Goal: Book appointment/travel/reservation

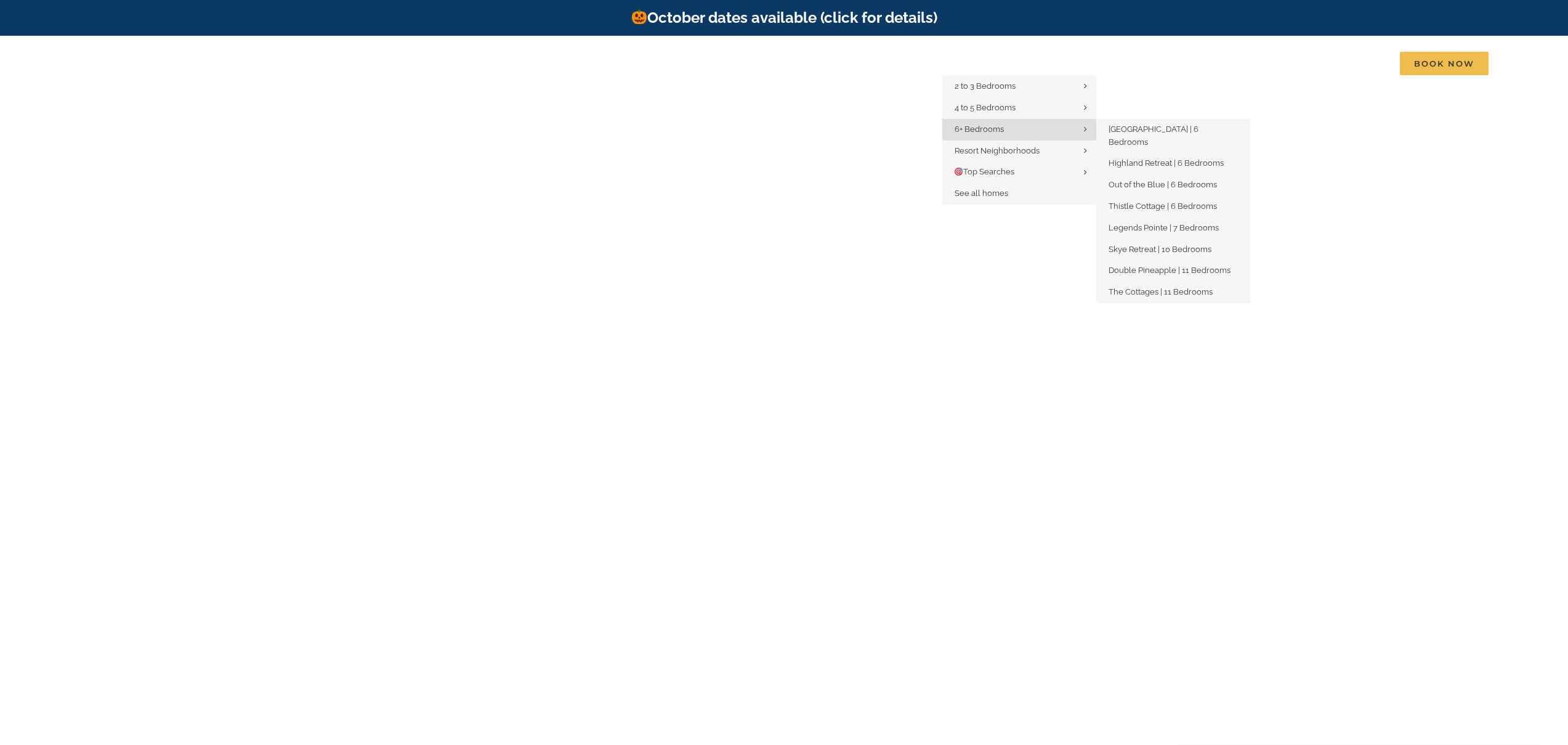
click at [991, 131] on span "6+ Bedrooms" at bounding box center [979, 129] width 49 height 9
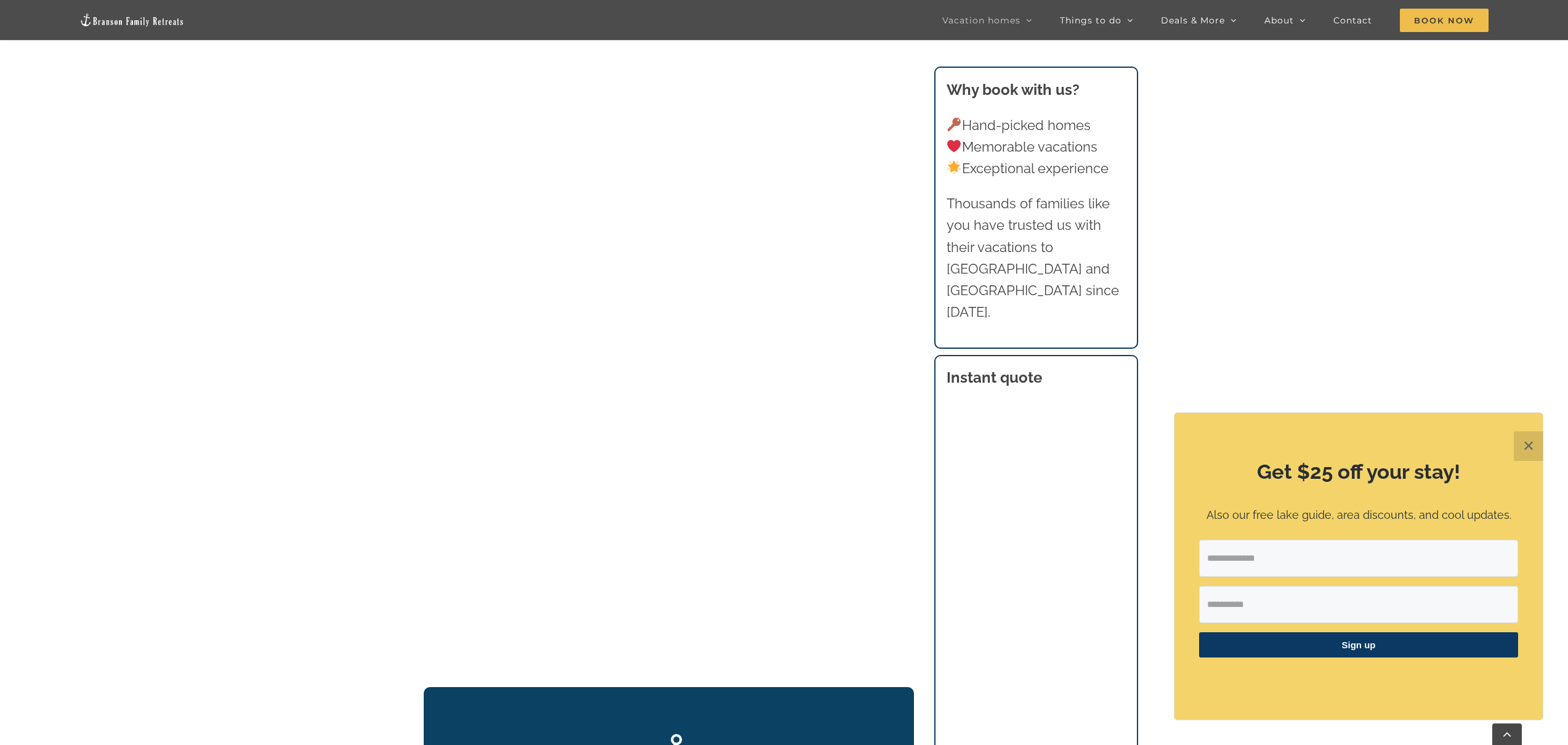
scroll to position [1399, 0]
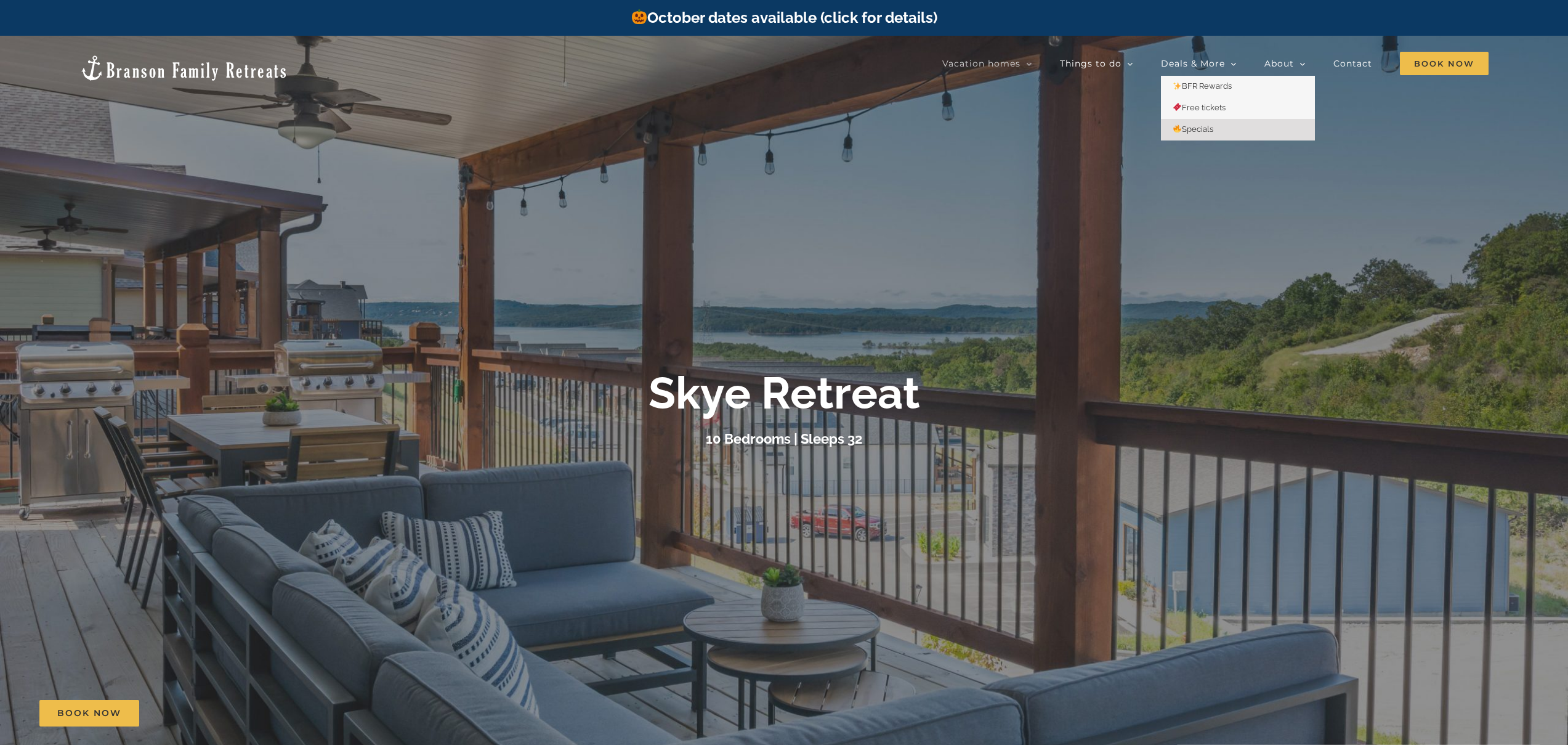
click at [1207, 129] on span "Specials" at bounding box center [1193, 129] width 40 height 9
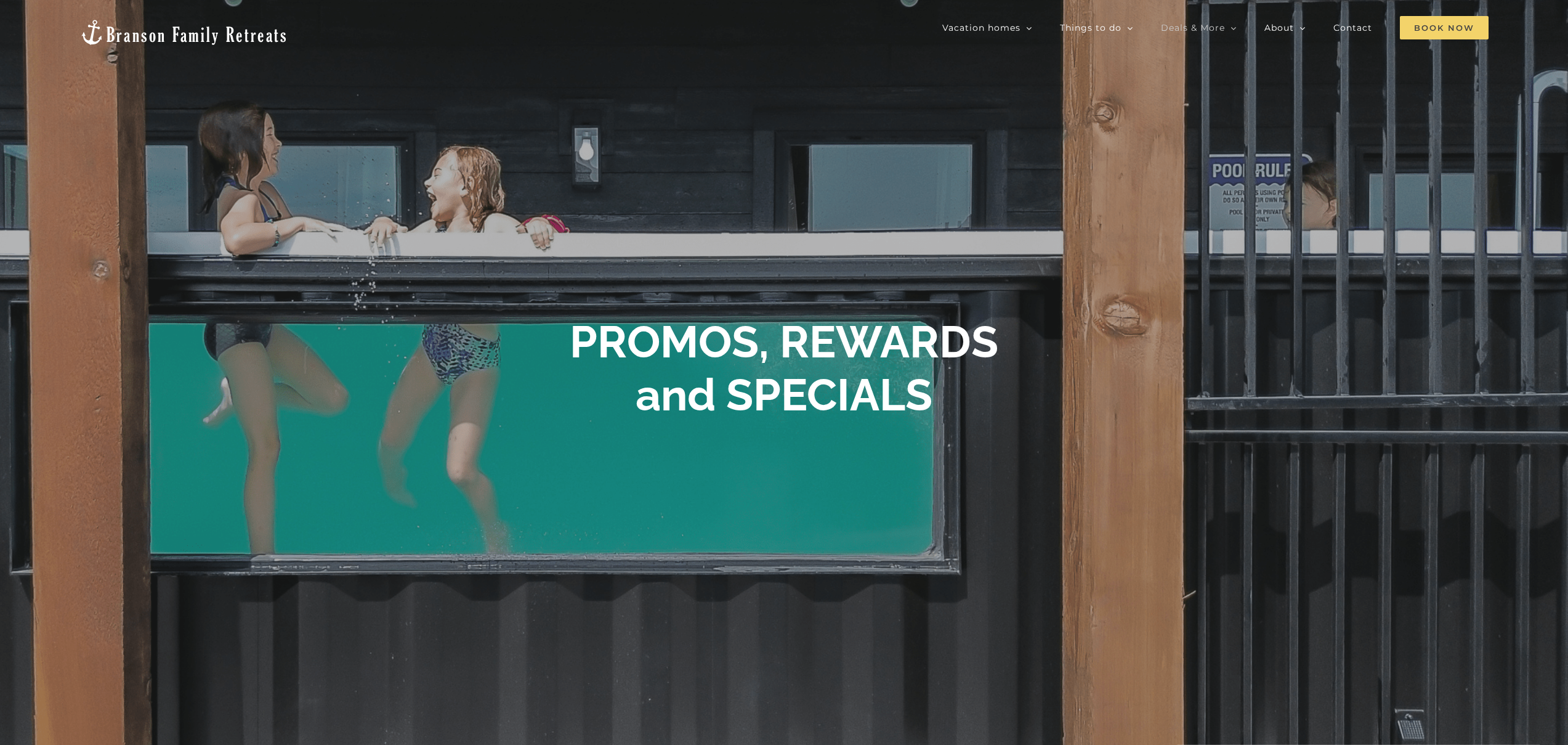
click at [1450, 28] on span "Book Now" at bounding box center [1444, 27] width 89 height 23
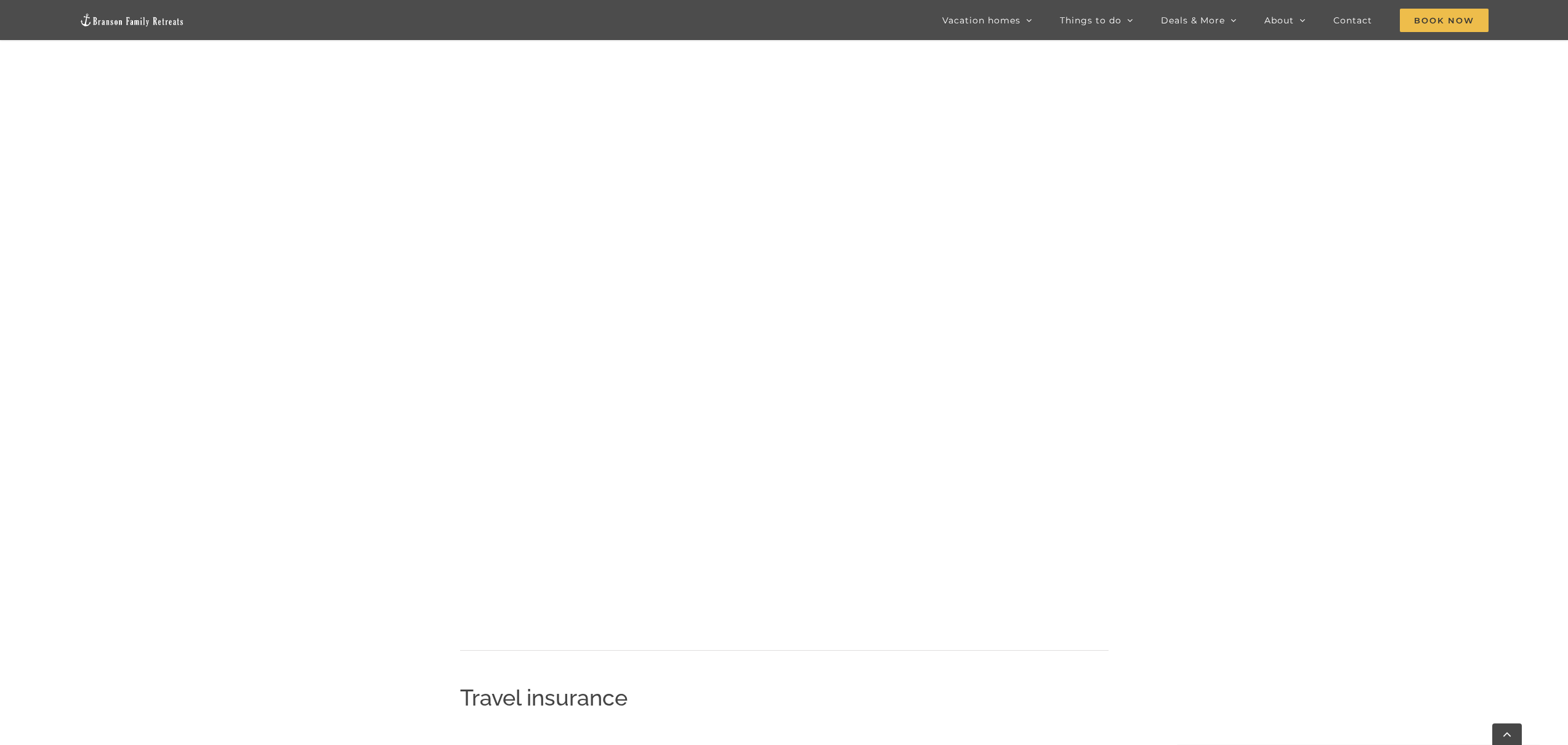
scroll to position [1361, 0]
